Goal: Find specific page/section: Find specific page/section

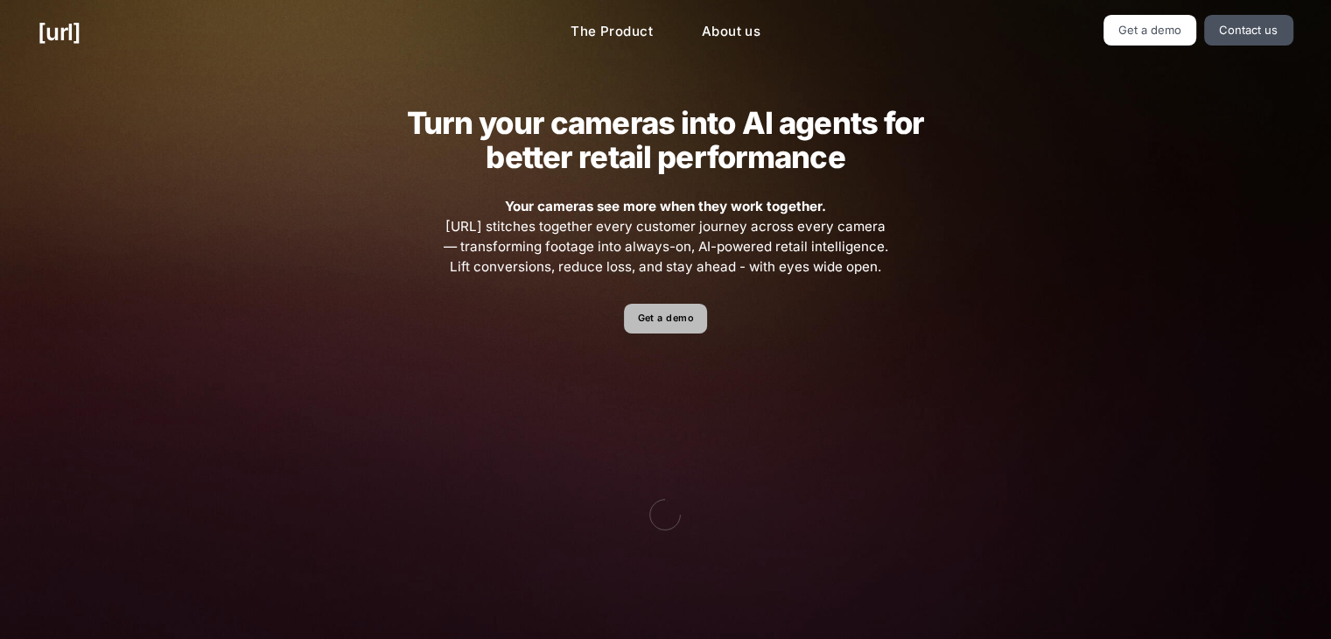
click at [650, 319] on link "Get a demo" at bounding box center [665, 319] width 83 height 31
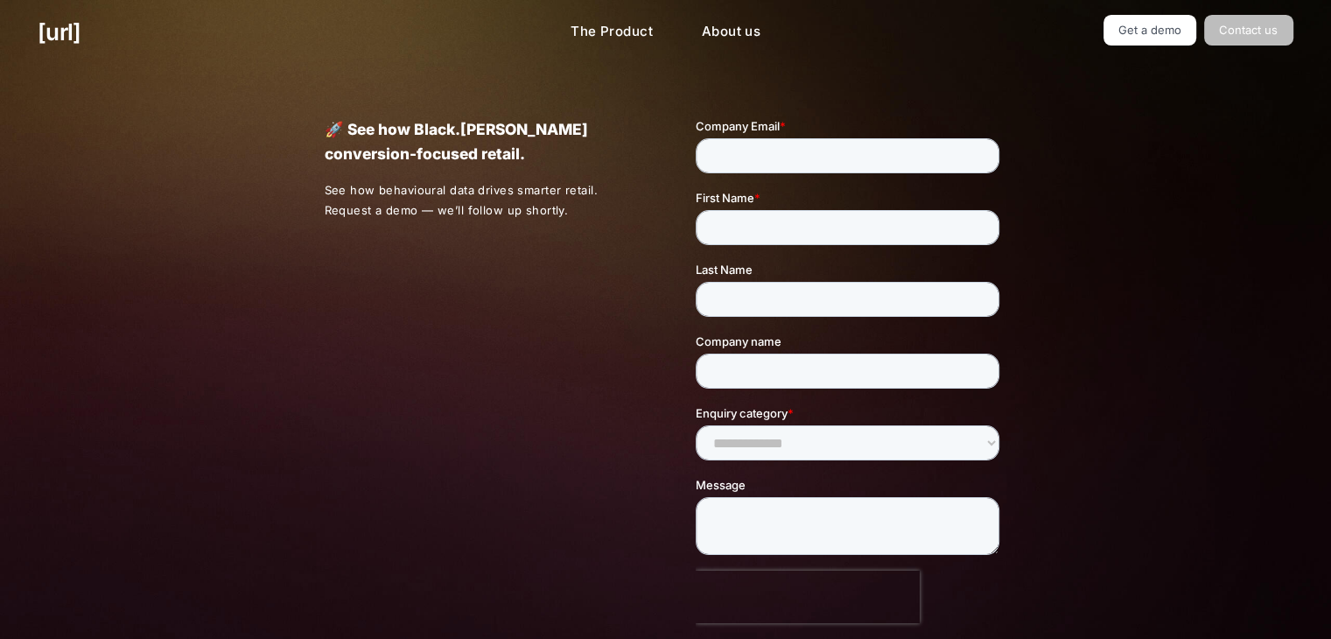
click at [1212, 32] on link "Contact us" at bounding box center [1248, 30] width 89 height 31
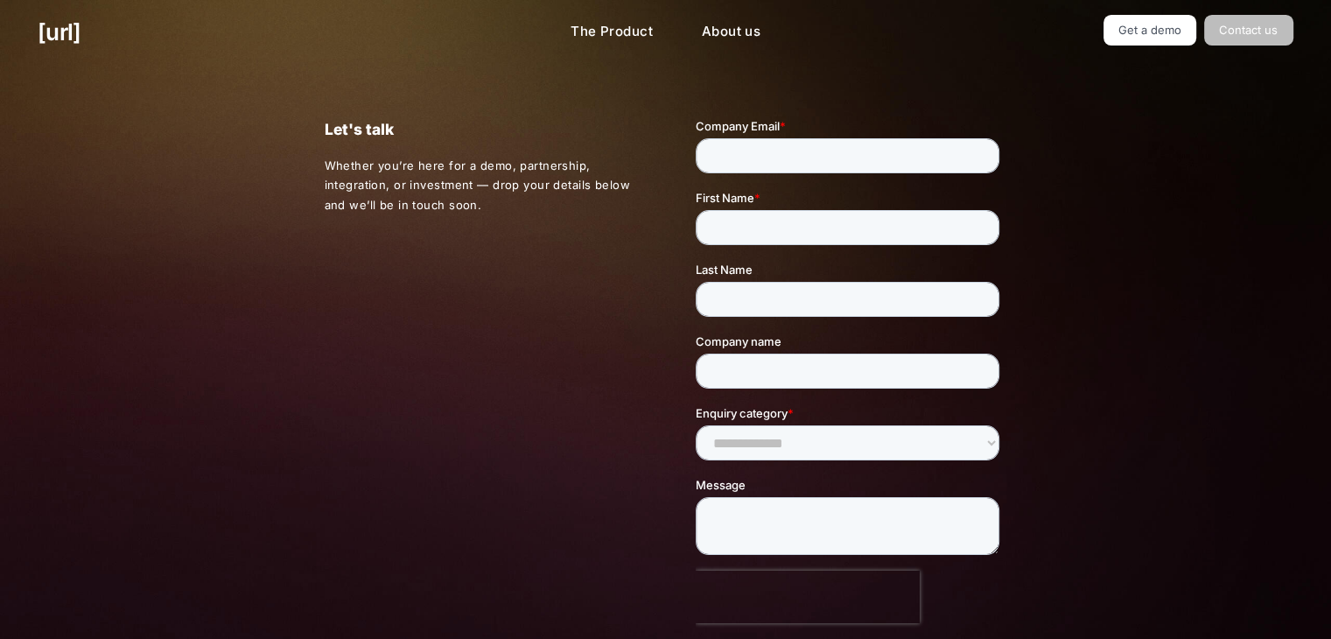
drag, startPoint x: 1260, startPoint y: 8, endPoint x: 1223, endPoint y: 36, distance: 46.2
click at [1253, 14] on div "[URL] The Product About us Get a demo Contact us" at bounding box center [665, 32] width 1331 height 65
click at [1173, 42] on link "Get a demo" at bounding box center [1151, 30] width 94 height 31
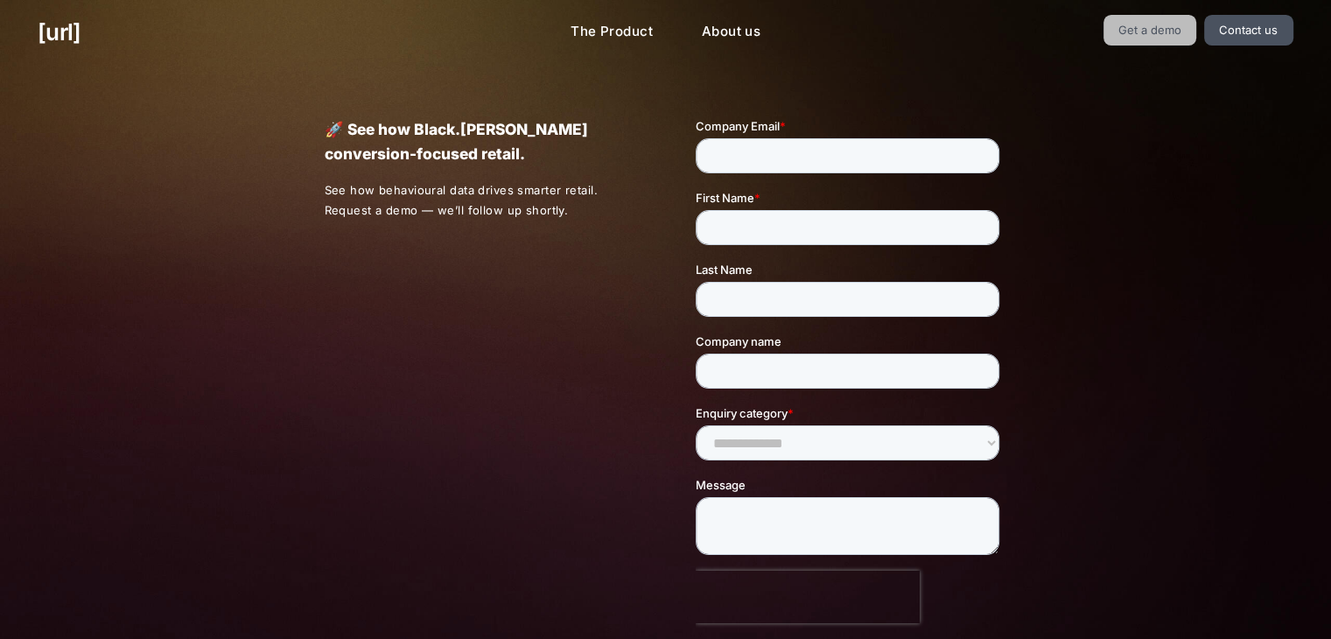
click at [1173, 42] on link "Get a demo" at bounding box center [1151, 30] width 94 height 31
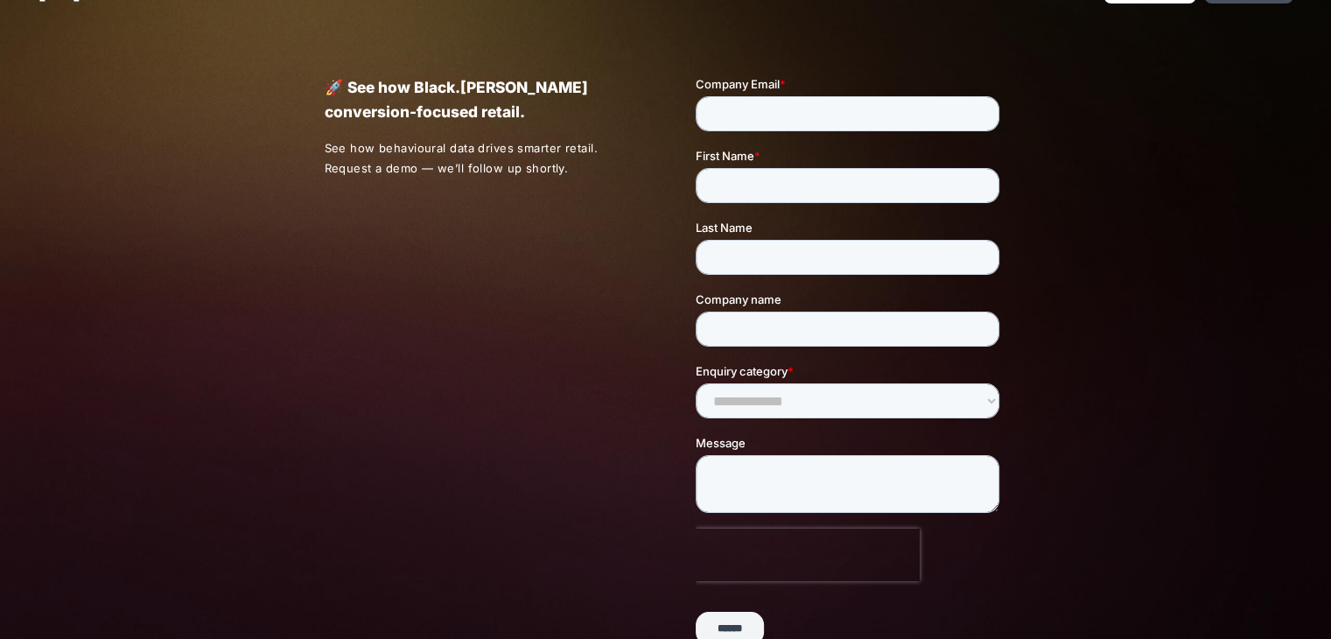
scroll to position [41, 0]
